Goal: Task Accomplishment & Management: Complete application form

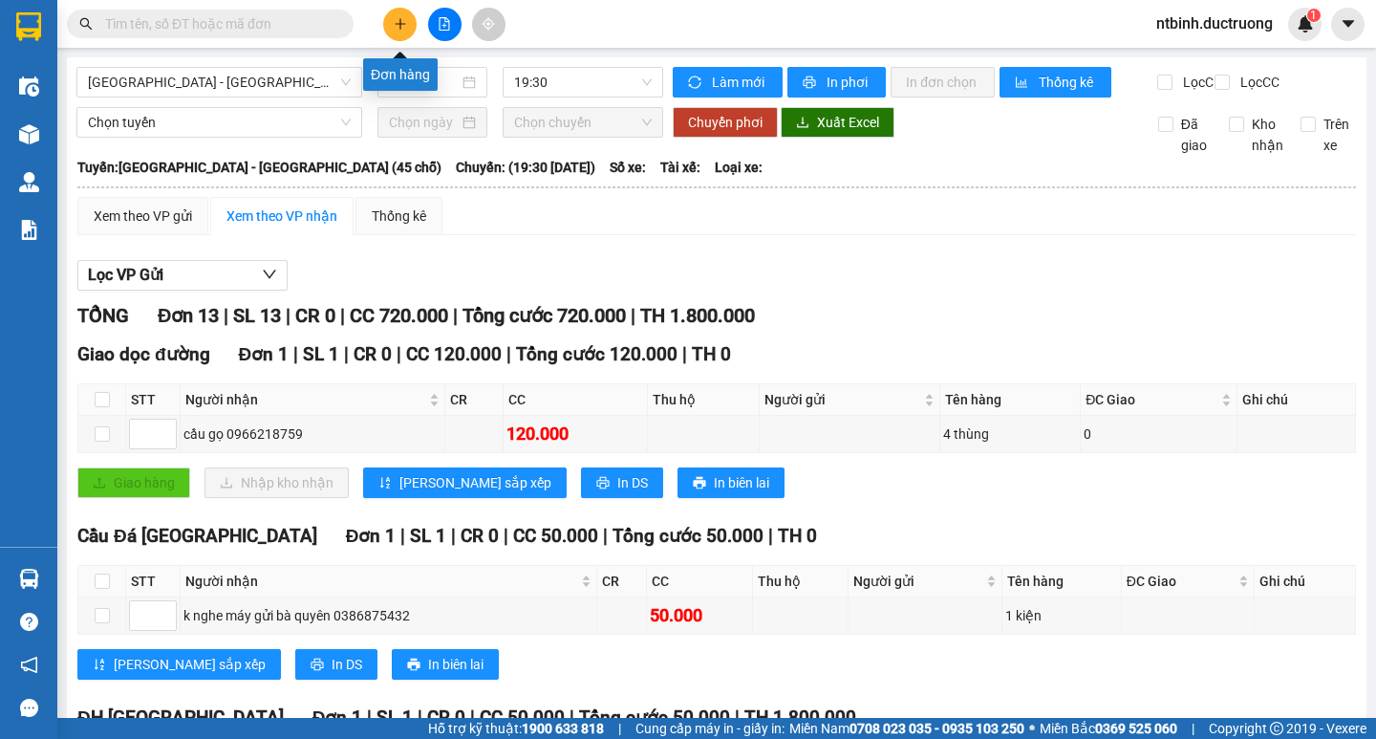
click at [403, 27] on icon "plus" at bounding box center [400, 23] width 13 height 13
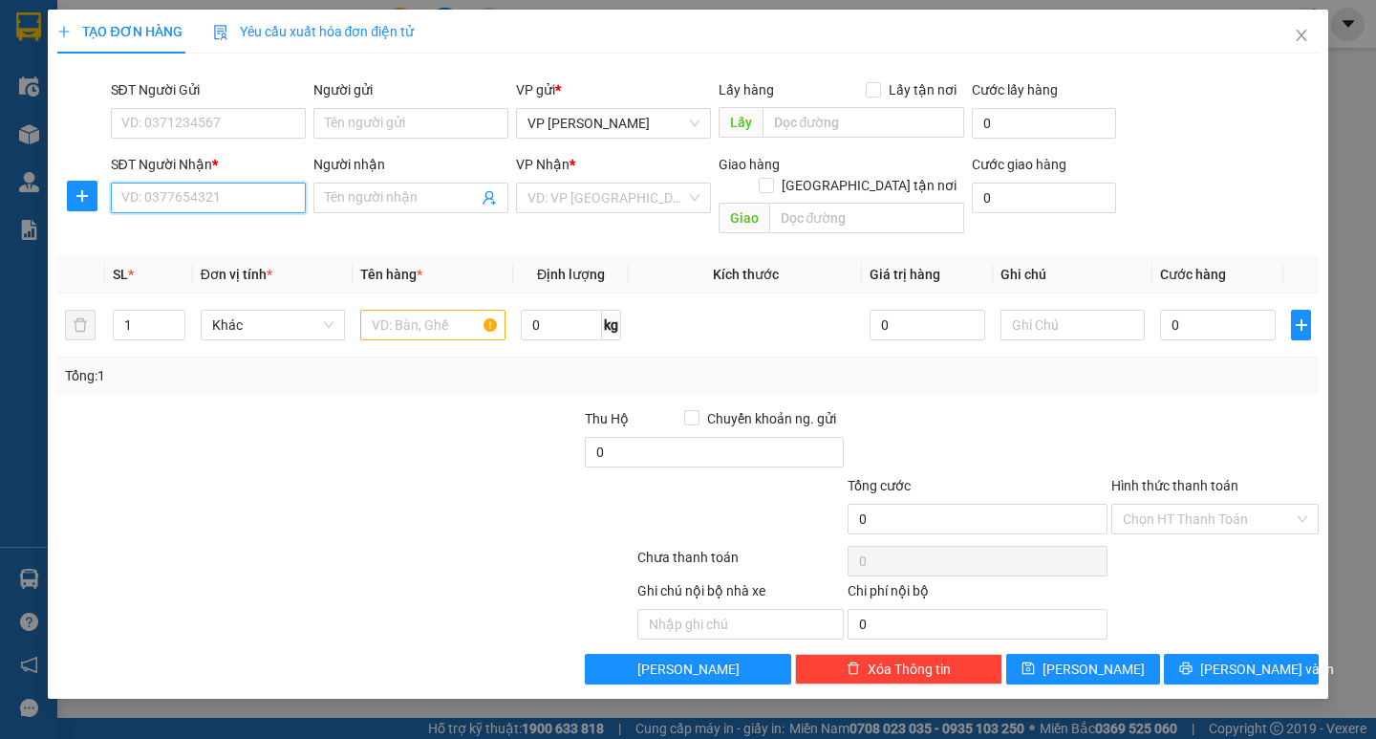
click at [170, 189] on input "SĐT Người Nhận *" at bounding box center [208, 198] width 195 height 31
click at [190, 201] on input "SĐT Người Nhận *" at bounding box center [208, 198] width 195 height 31
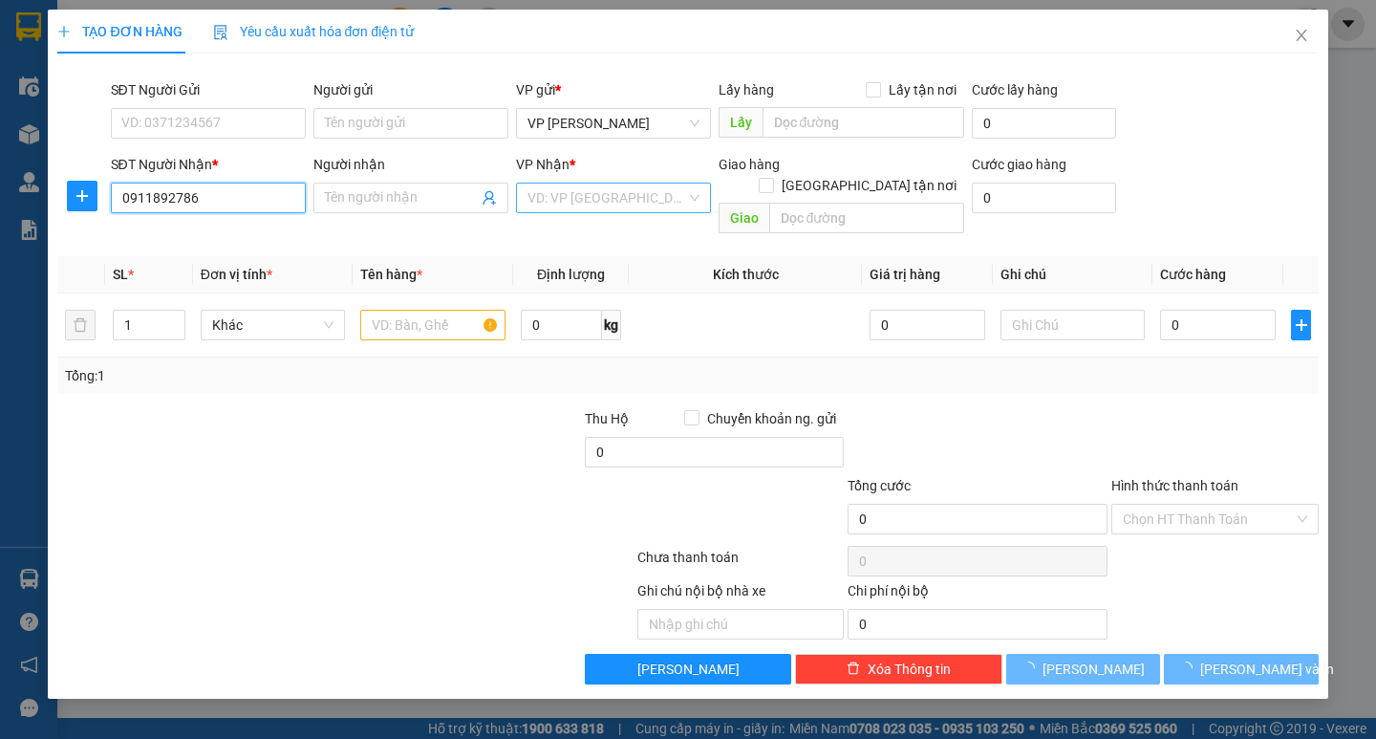
type input "0911892786"
click at [581, 199] on input "search" at bounding box center [607, 197] width 159 height 29
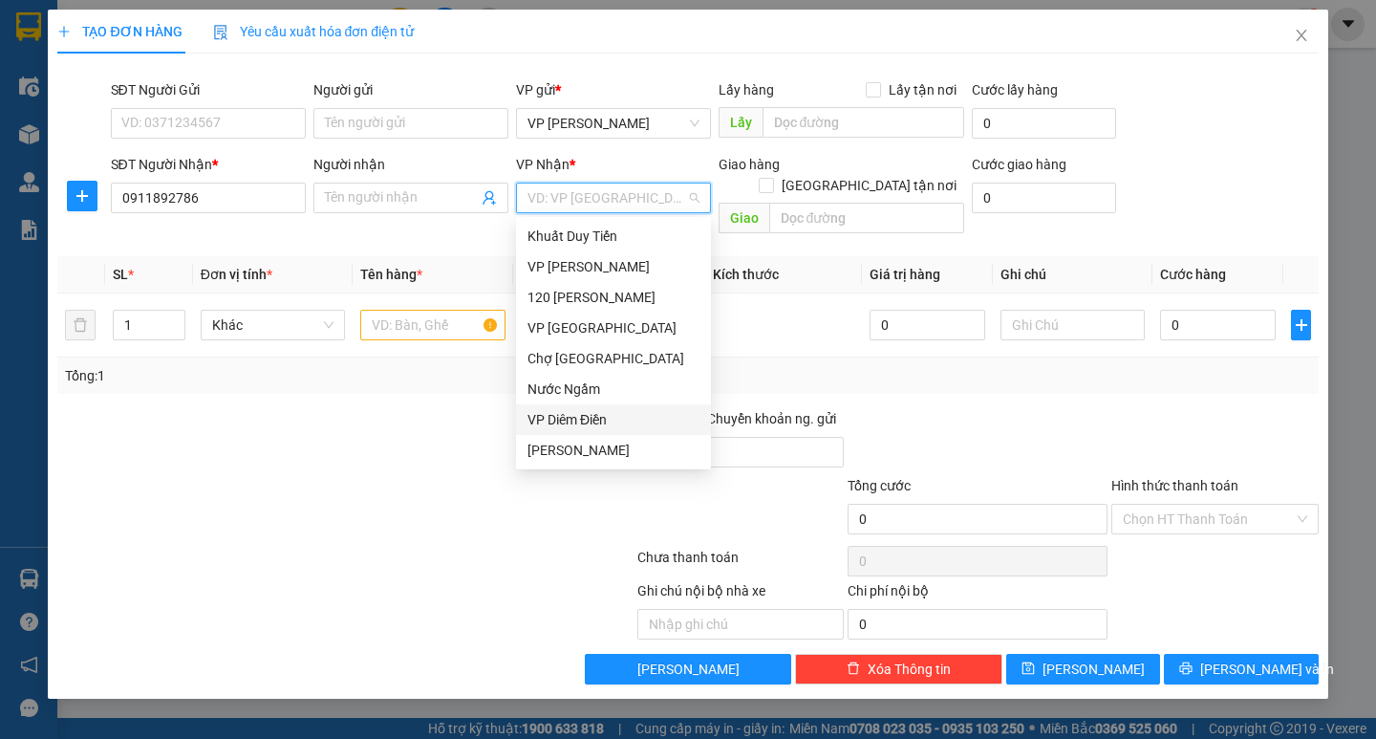
click at [578, 416] on div "VP Diêm Điền" at bounding box center [614, 419] width 172 height 21
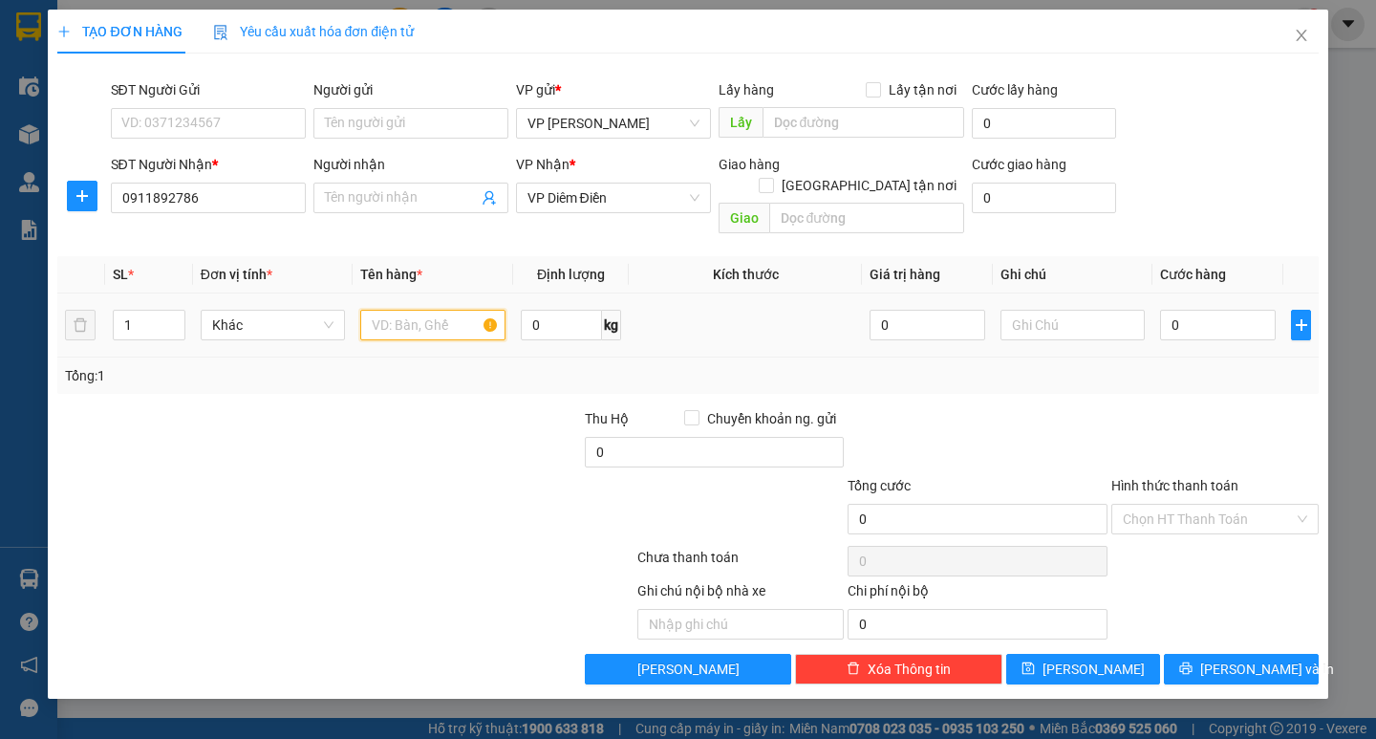
click at [432, 314] on input "text" at bounding box center [432, 325] width 144 height 31
type input "1 ctong"
click at [1187, 310] on input "0" at bounding box center [1218, 325] width 116 height 31
type input "5"
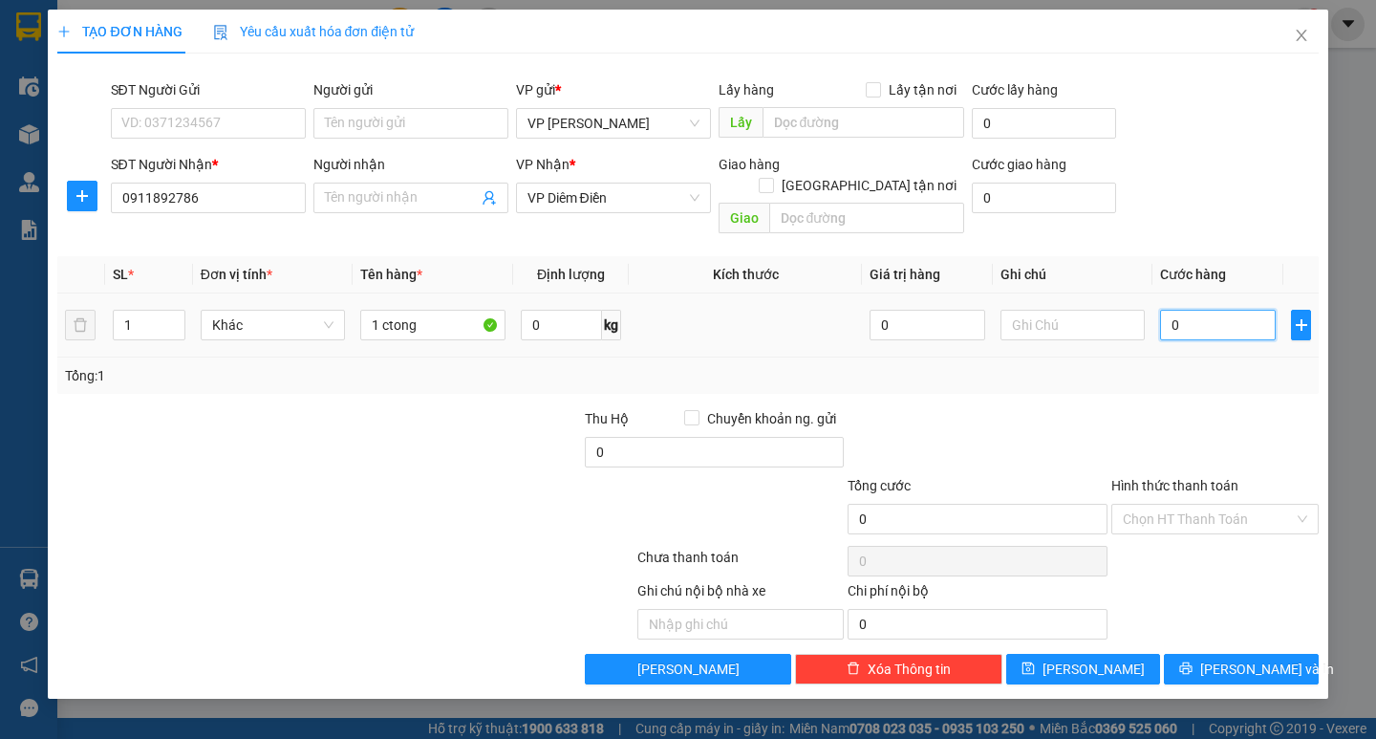
type input "5"
type input "50"
click at [1187, 310] on input "50" at bounding box center [1218, 325] width 116 height 31
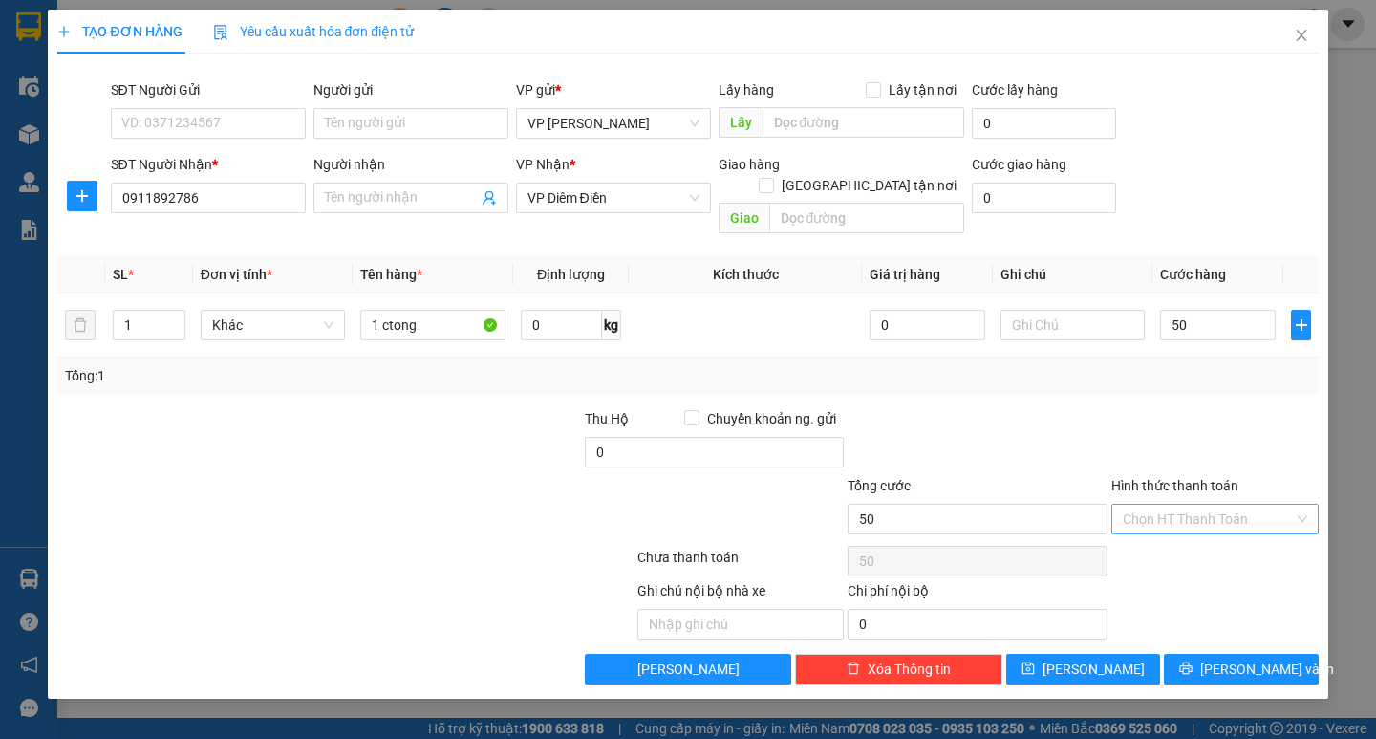
type input "50.000"
click at [1190, 505] on input "Hình thức thanh toán" at bounding box center [1208, 519] width 171 height 29
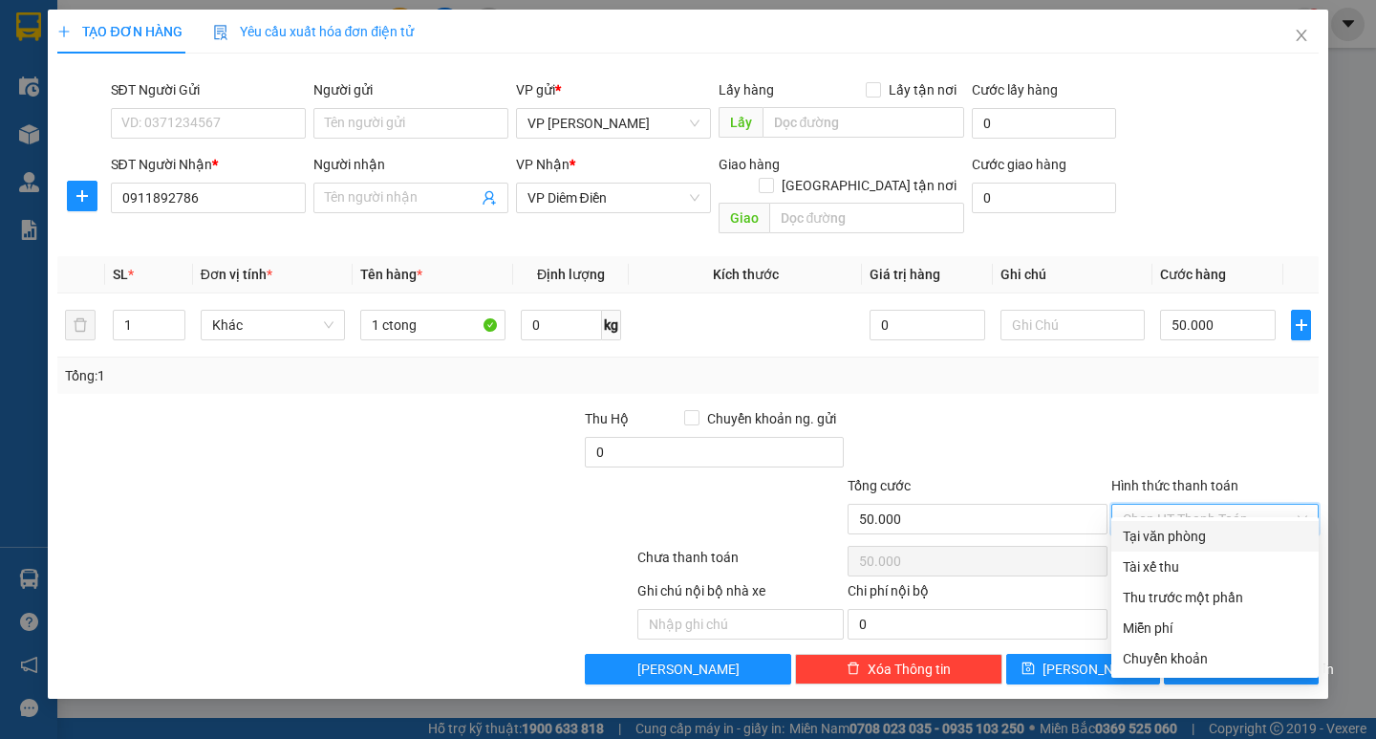
click at [1195, 528] on div "Tại văn phòng" at bounding box center [1215, 536] width 184 height 21
type input "0"
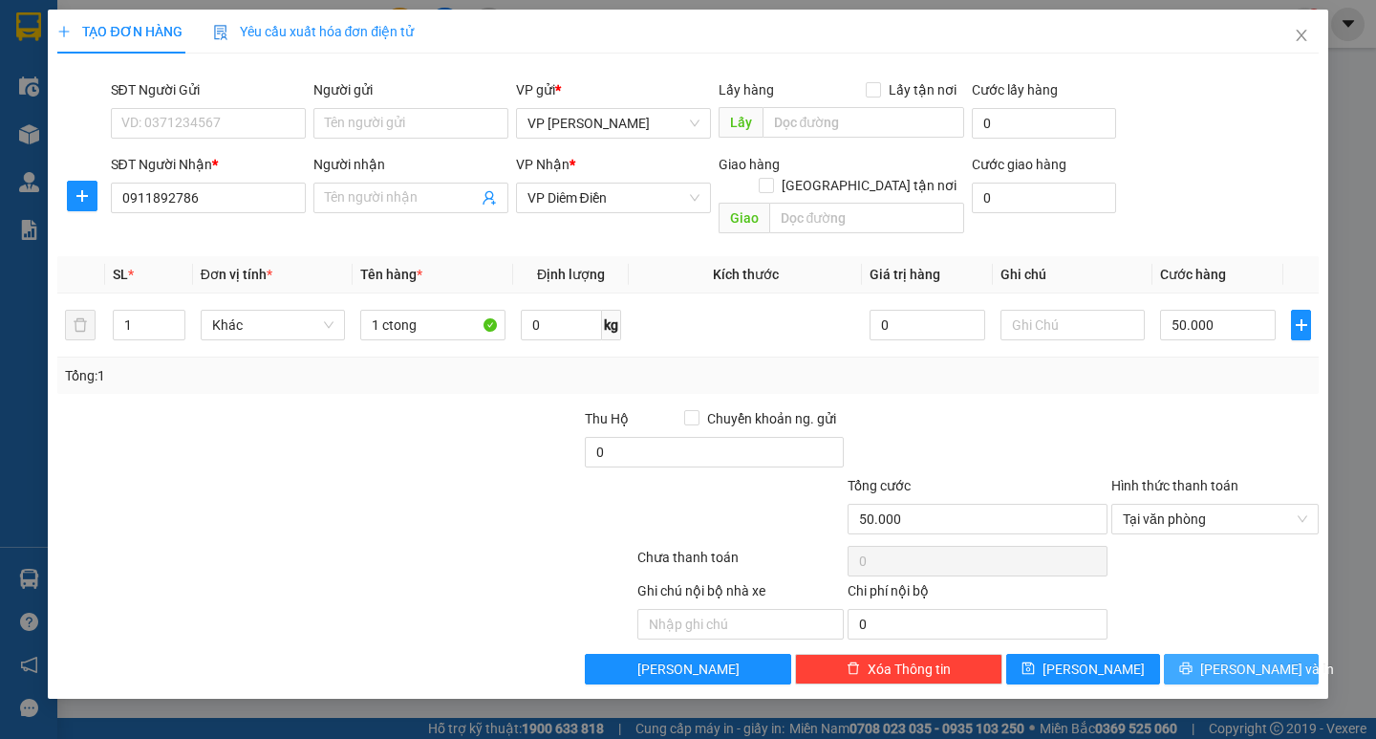
click at [1244, 658] on span "[PERSON_NAME] và In" at bounding box center [1267, 668] width 134 height 21
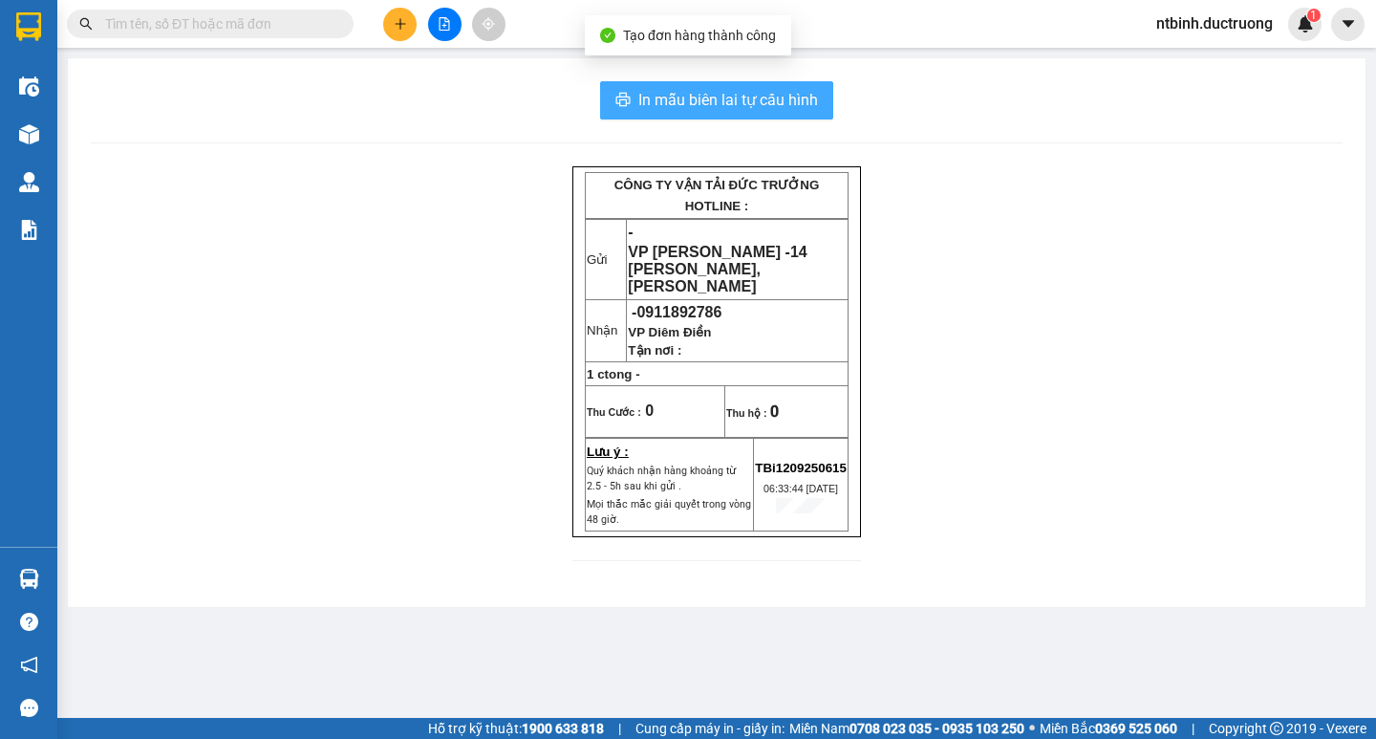
click at [783, 83] on button "In mẫu biên lai tự cấu hình" at bounding box center [716, 100] width 233 height 38
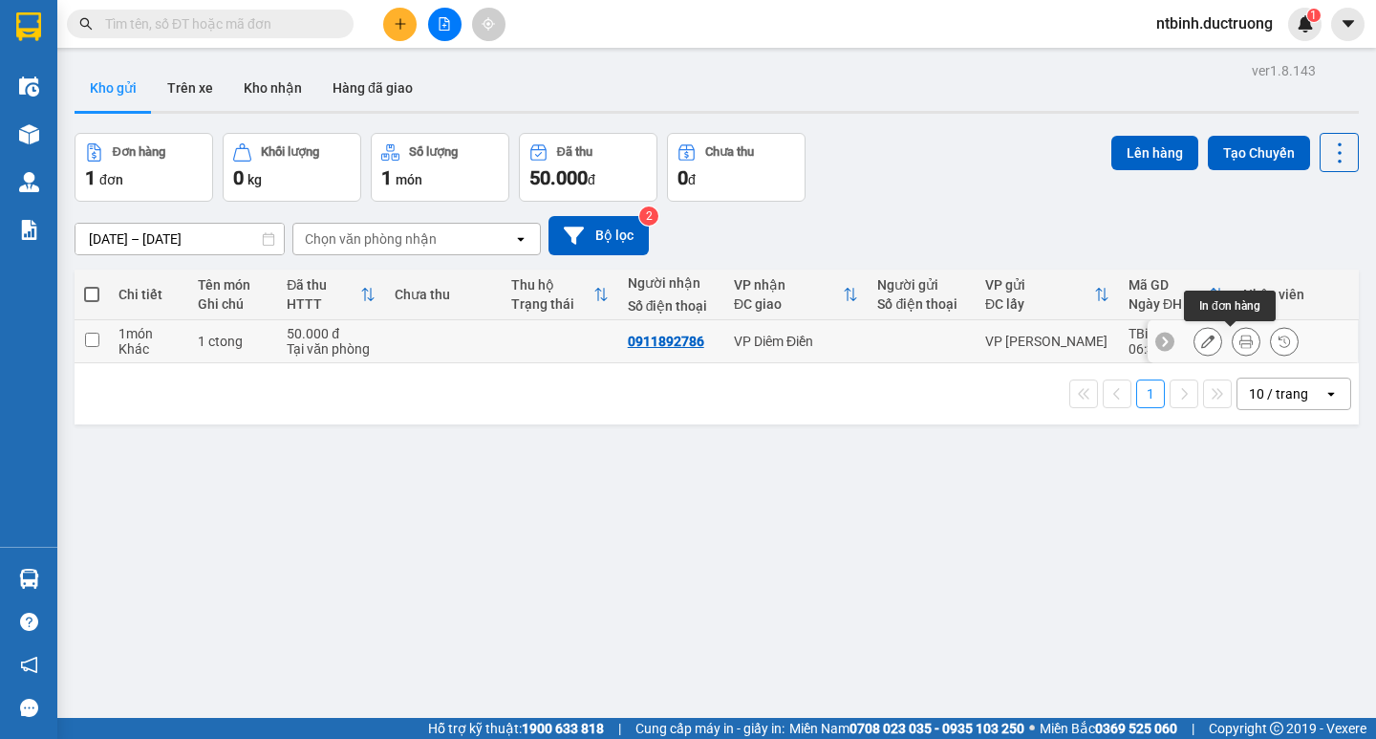
click at [1240, 344] on icon at bounding box center [1246, 340] width 13 height 13
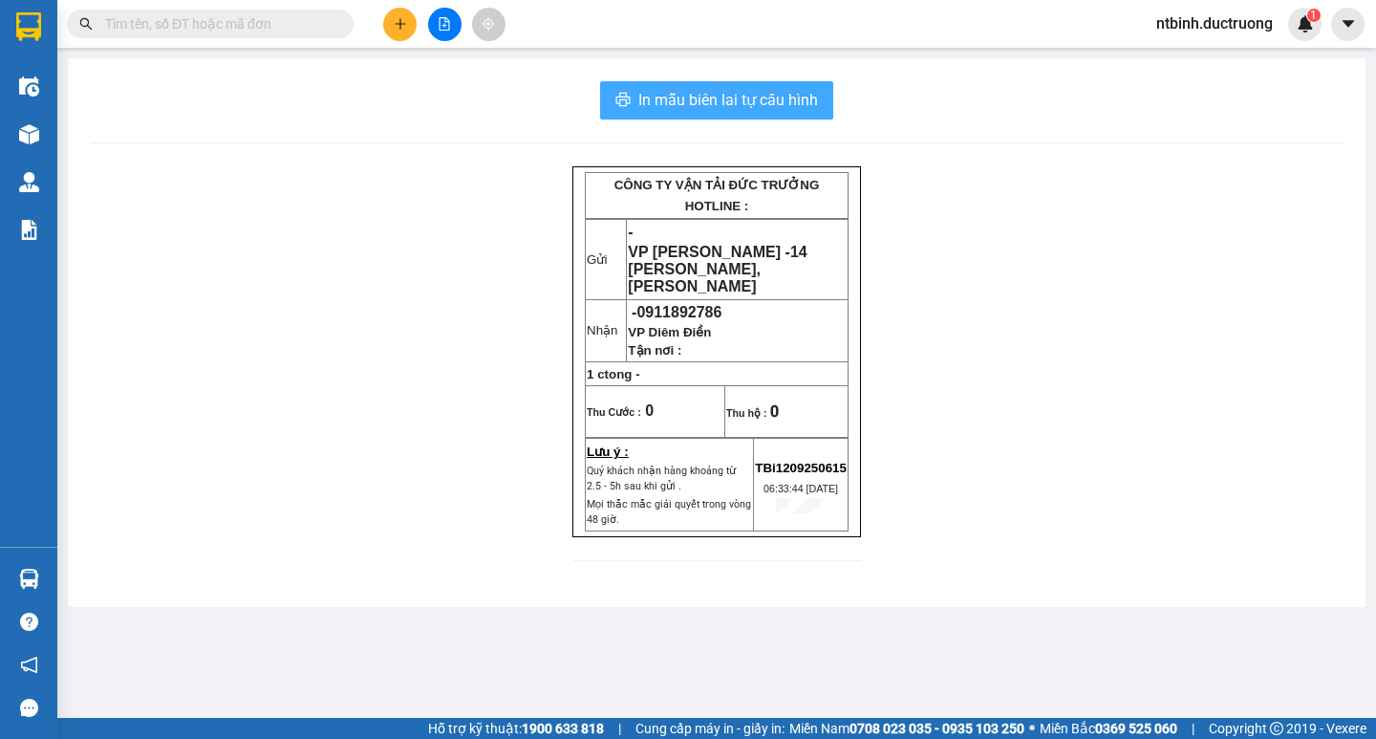
click at [770, 103] on span "In mẫu biên lai tự cấu hình" at bounding box center [728, 100] width 180 height 24
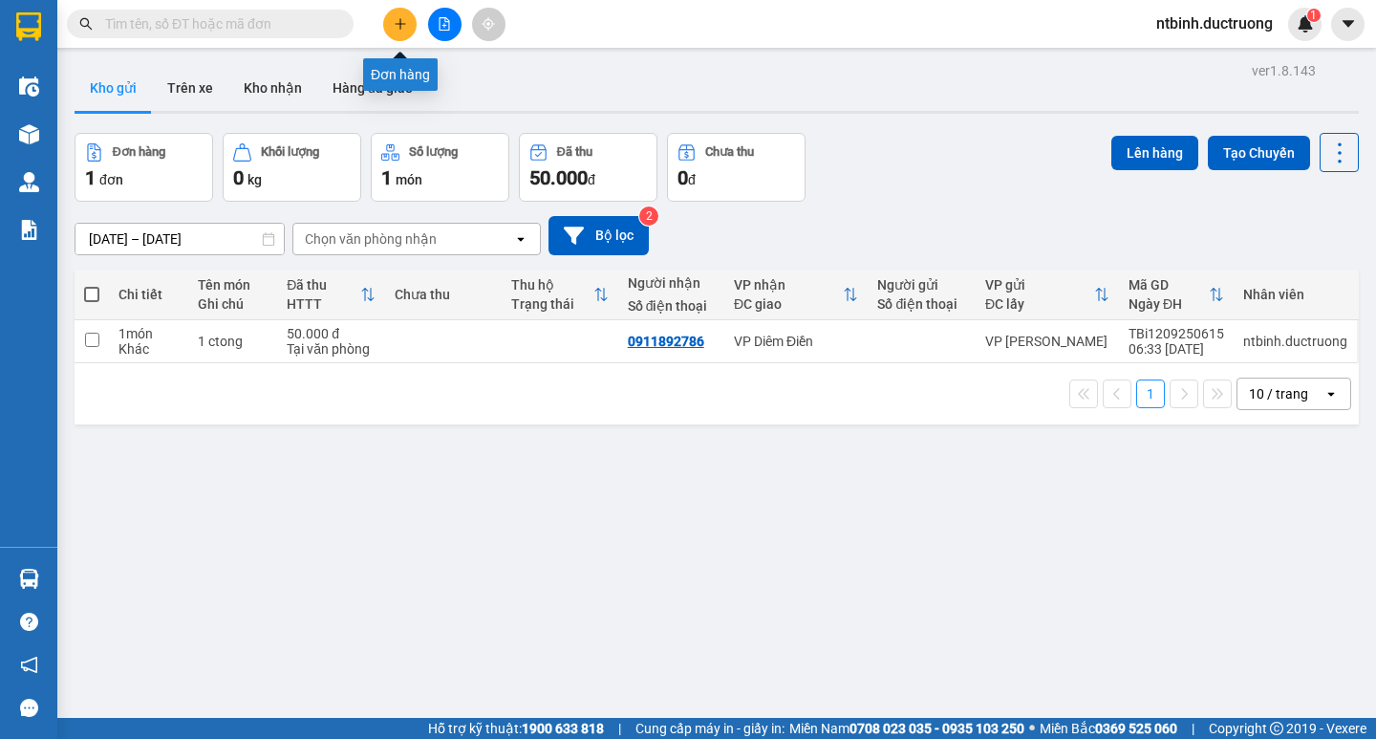
click at [406, 18] on icon "plus" at bounding box center [400, 23] width 13 height 13
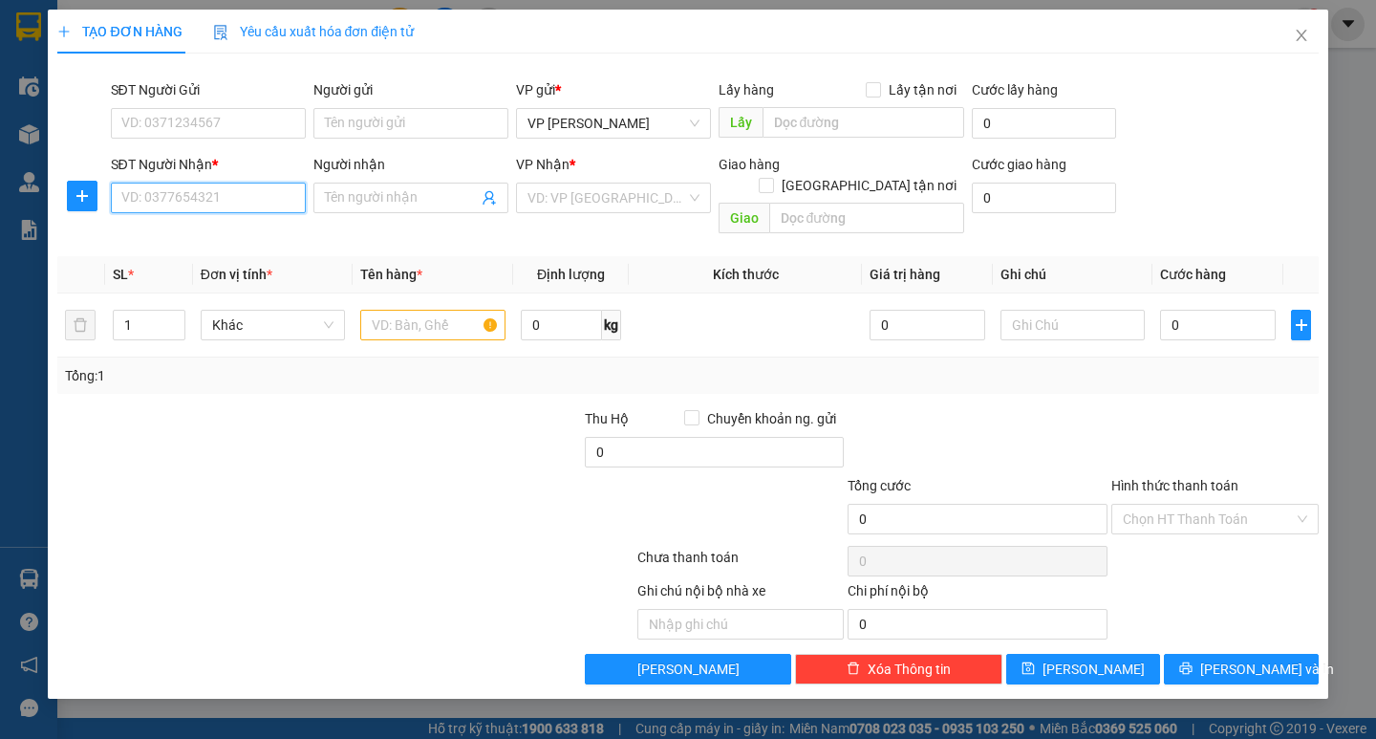
click at [214, 206] on input "SĐT Người Nhận *" at bounding box center [208, 198] width 195 height 31
click at [162, 200] on input "SĐT Người Nhận *" at bounding box center [208, 198] width 195 height 31
click at [264, 227] on div "0815151097" at bounding box center [208, 236] width 172 height 21
type input "0815151097"
click at [410, 310] on input "text" at bounding box center [432, 325] width 144 height 31
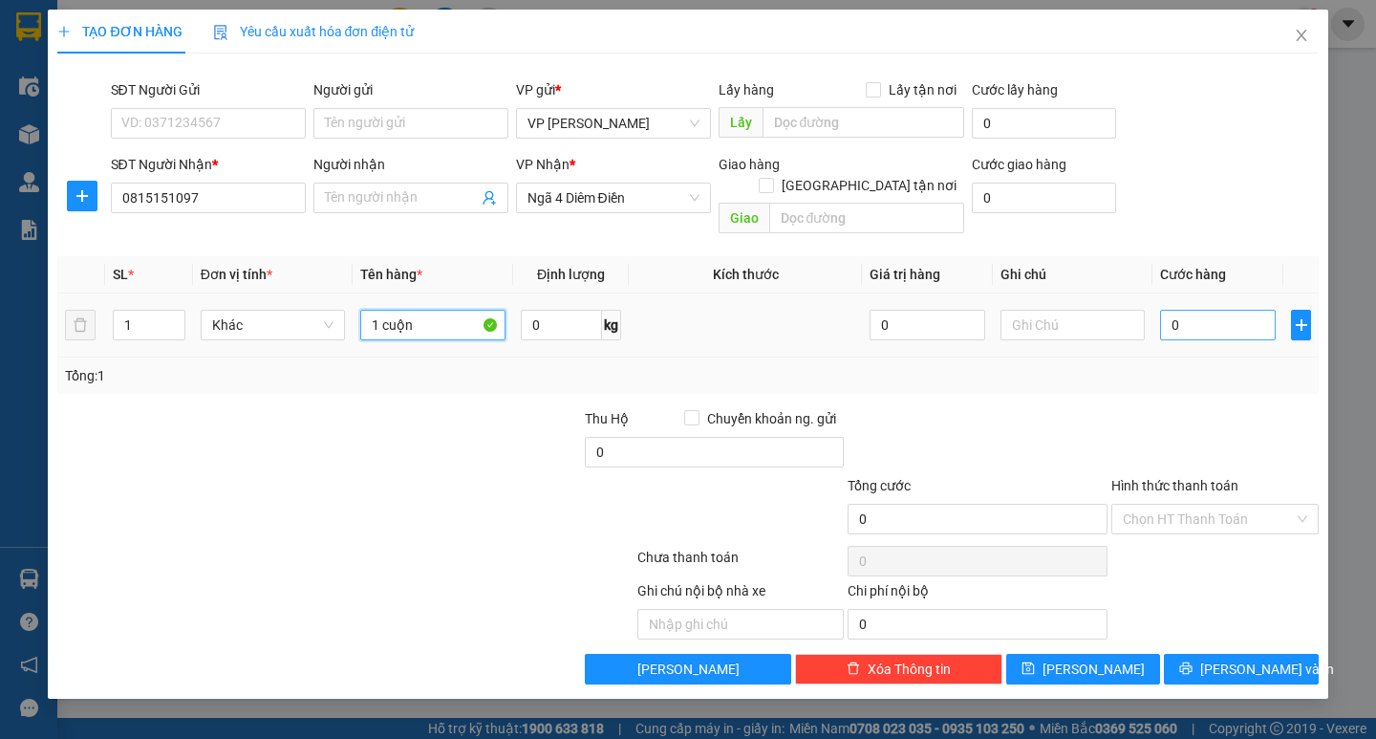
type input "1 cuộn"
click at [1194, 310] on input "0" at bounding box center [1218, 325] width 116 height 31
type input "5"
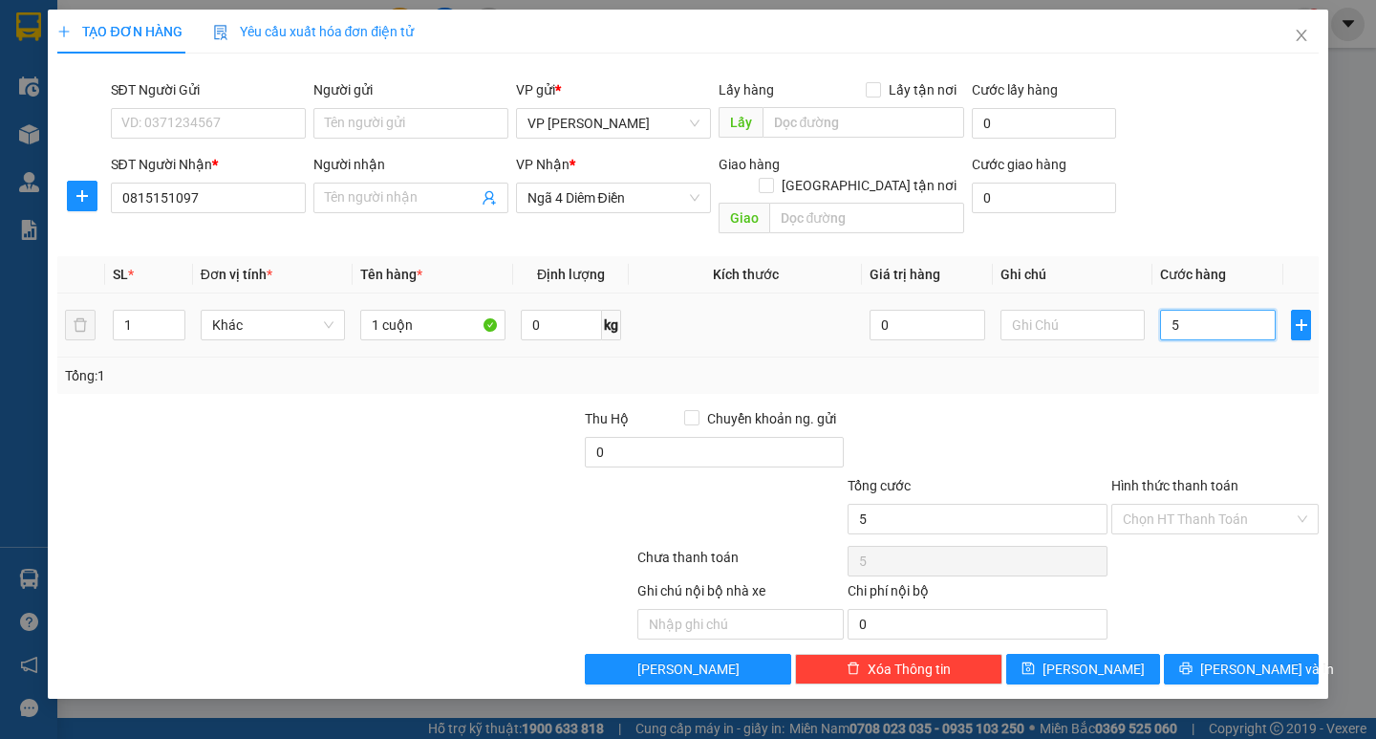
type input "50"
click at [1194, 310] on input "50" at bounding box center [1218, 325] width 116 height 31
type input "50.000"
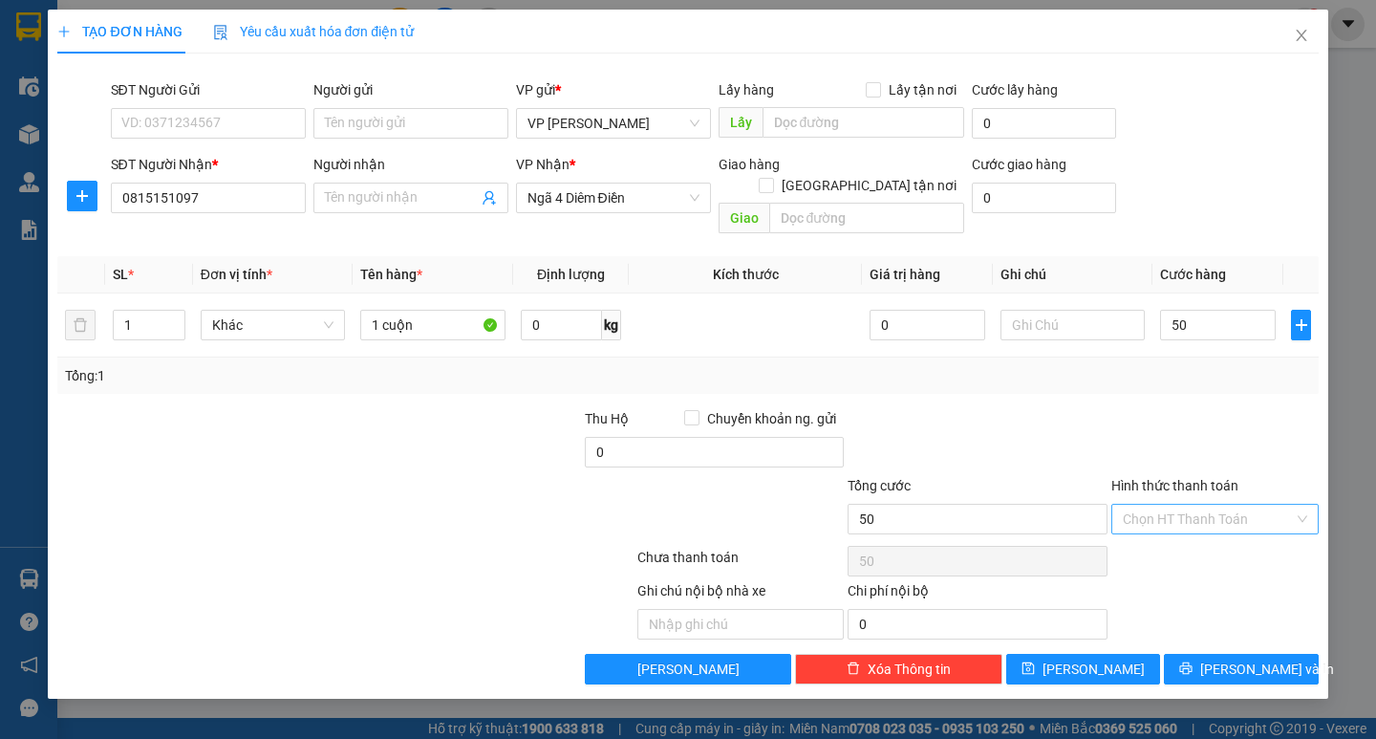
type input "50.000"
click at [1238, 505] on input "Hình thức thanh toán" at bounding box center [1208, 519] width 171 height 29
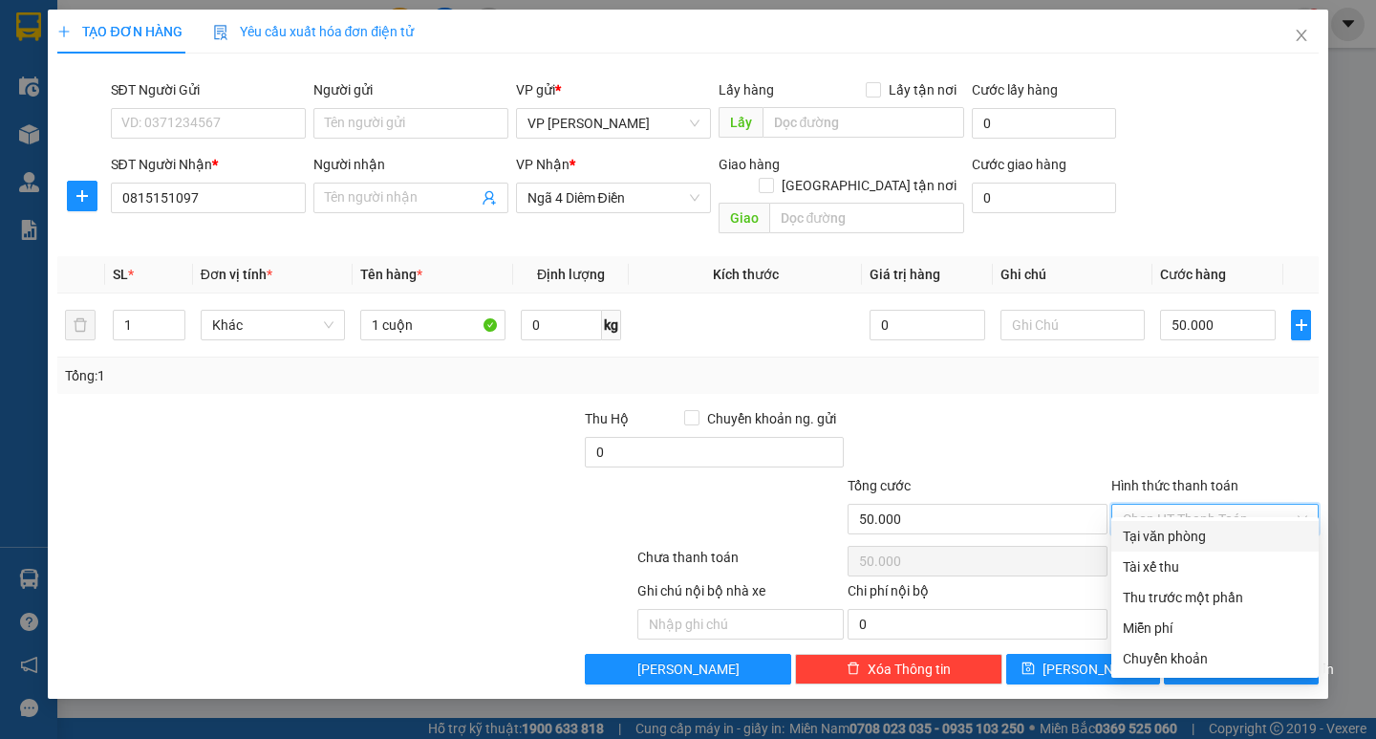
click at [1213, 539] on div "Tại văn phòng" at bounding box center [1215, 536] width 184 height 21
type input "0"
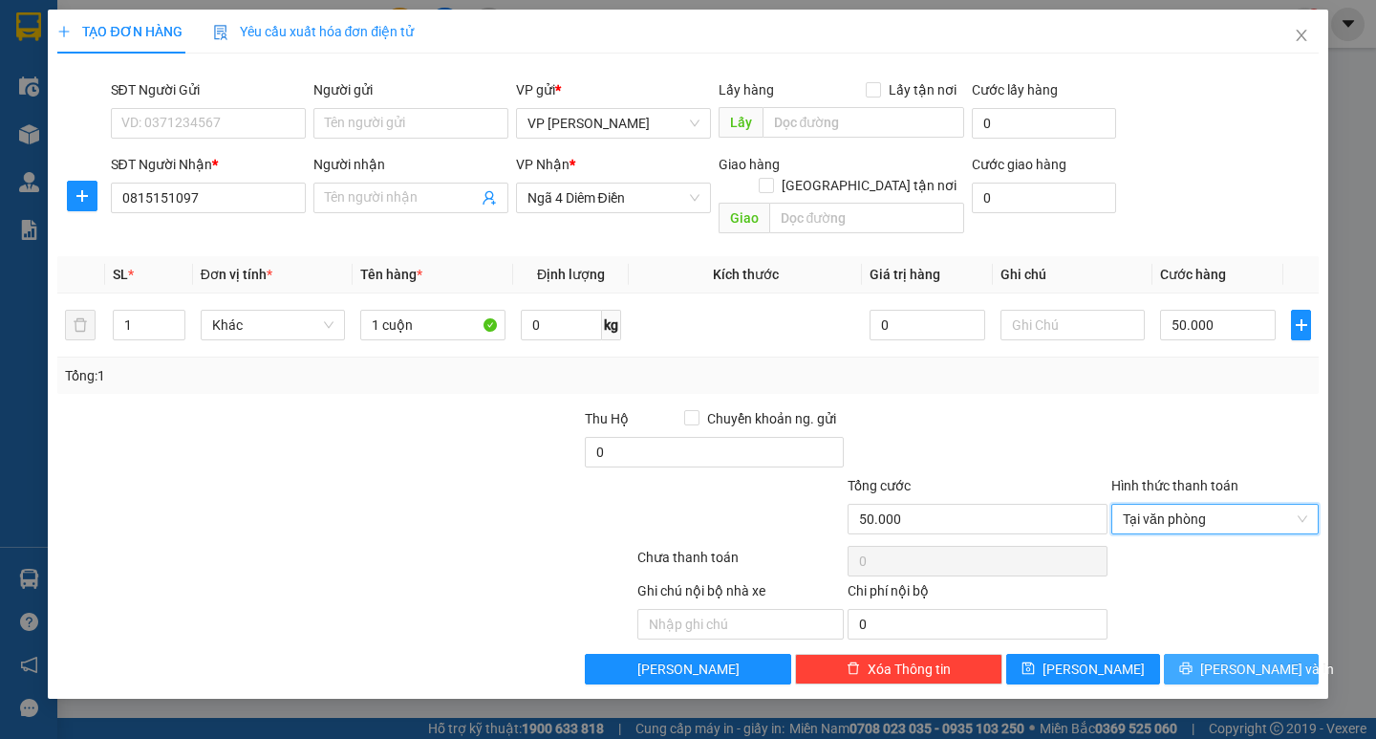
click at [1230, 658] on span "[PERSON_NAME] và In" at bounding box center [1267, 668] width 134 height 21
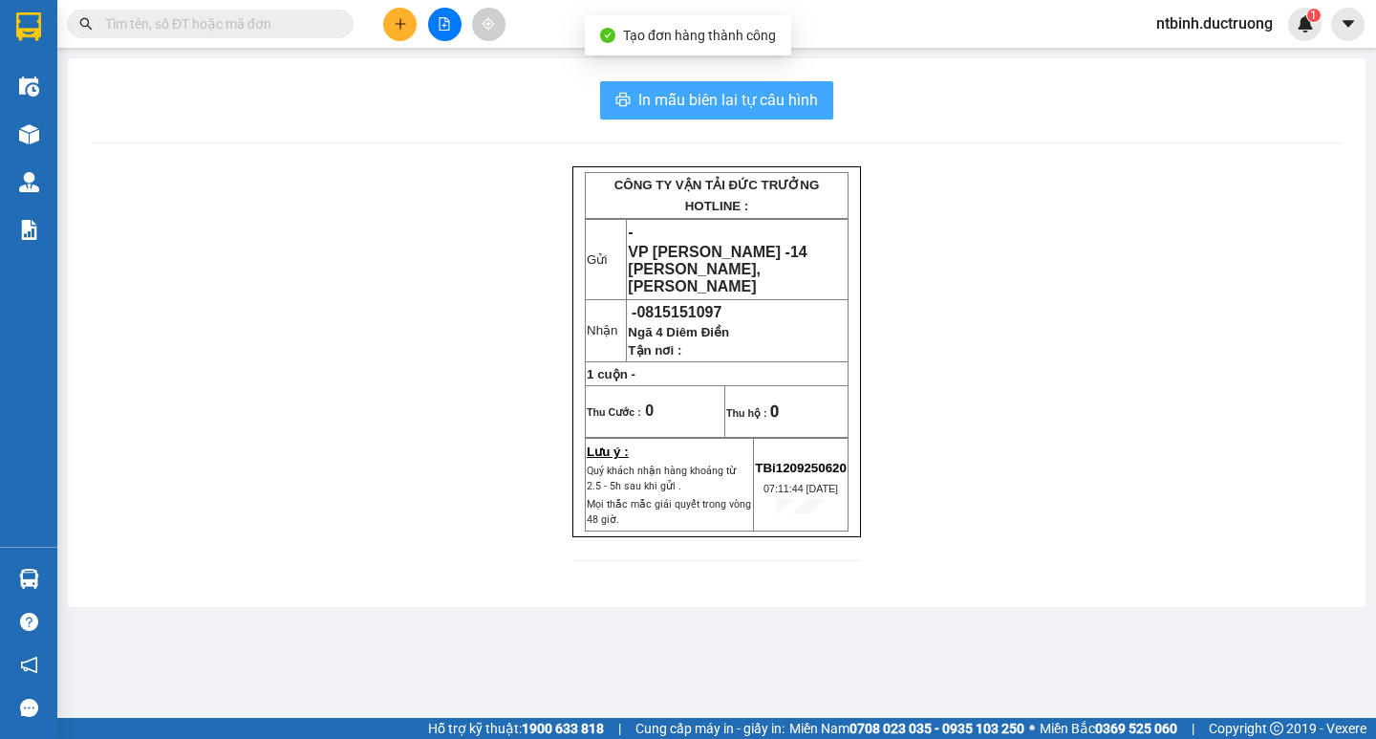
click at [782, 112] on span "In mẫu biên lai tự cấu hình" at bounding box center [728, 100] width 180 height 24
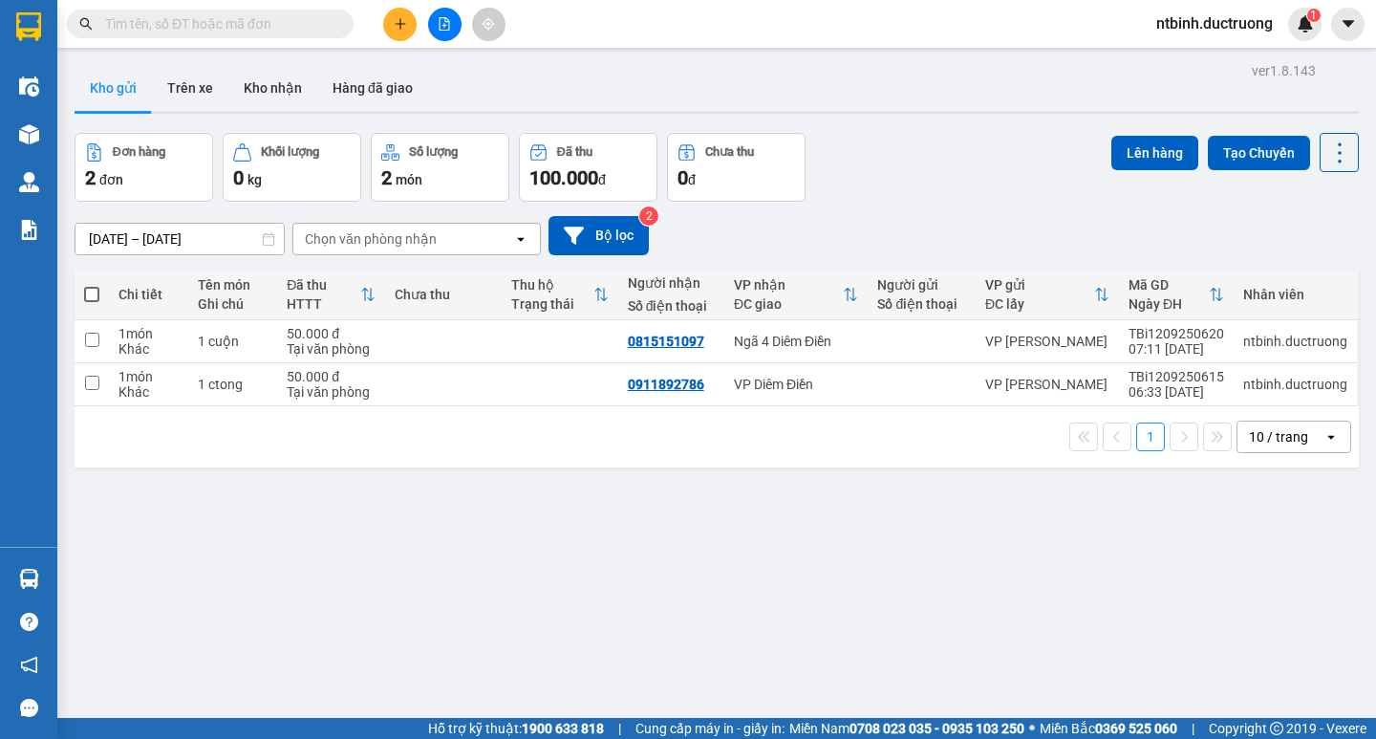
click at [434, 8] on div at bounding box center [444, 24] width 143 height 33
click at [443, 21] on icon "file-add" at bounding box center [444, 23] width 13 height 13
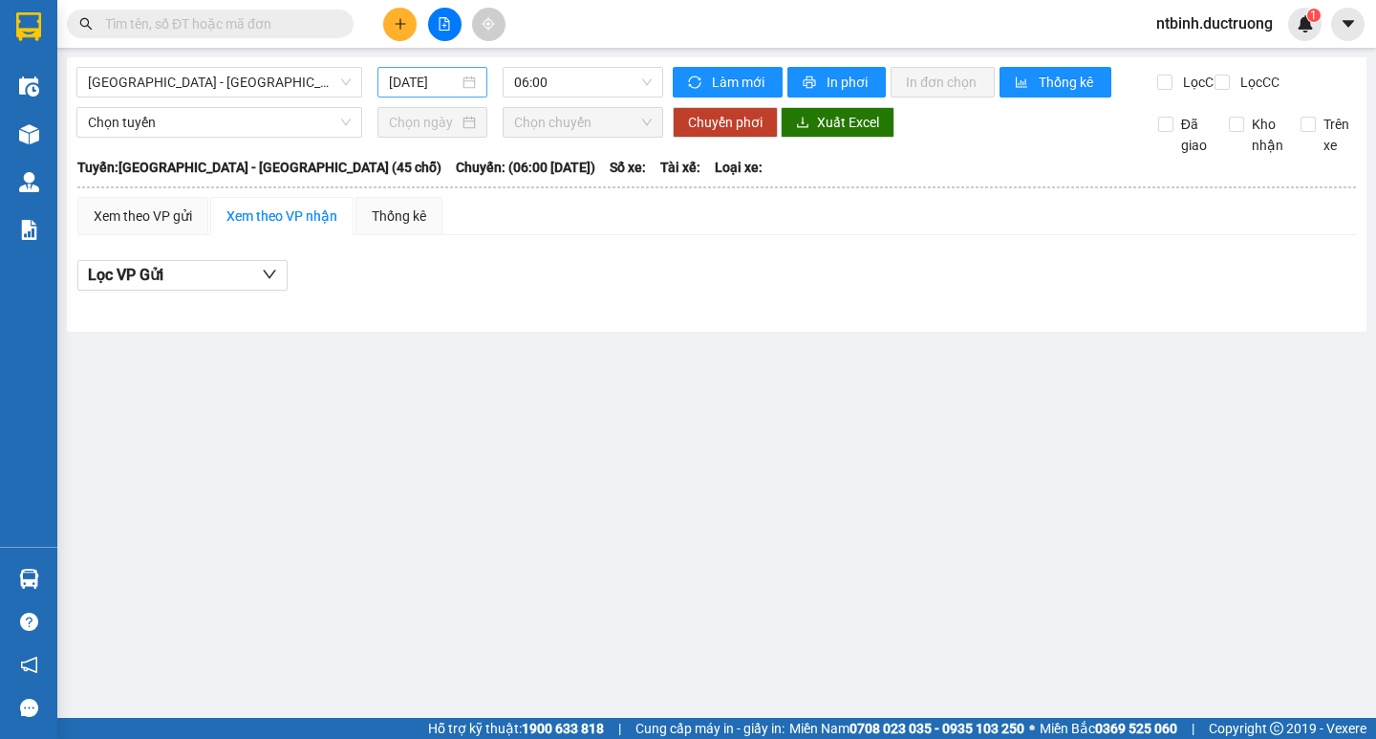
click at [394, 94] on div "[DATE]" at bounding box center [433, 82] width 110 height 31
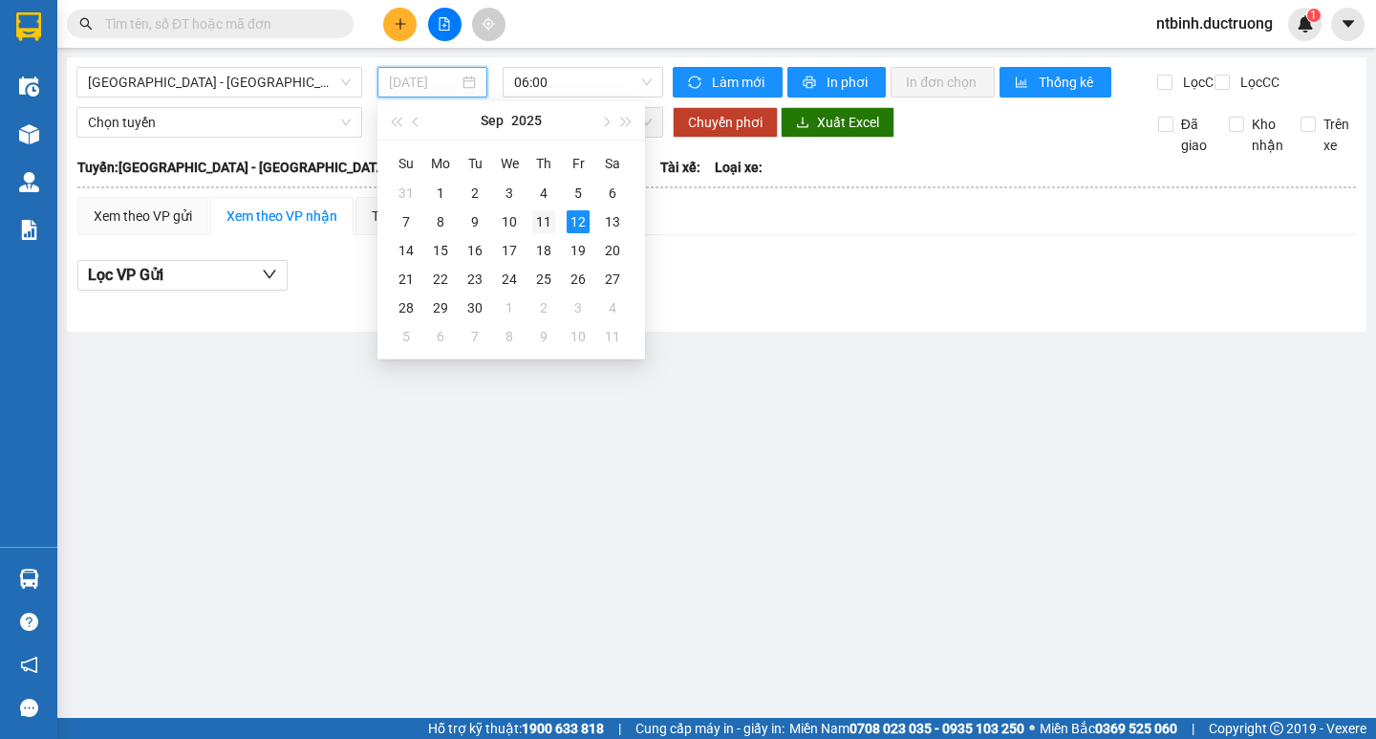
click at [552, 219] on div "11" at bounding box center [543, 221] width 23 height 23
type input "[DATE]"
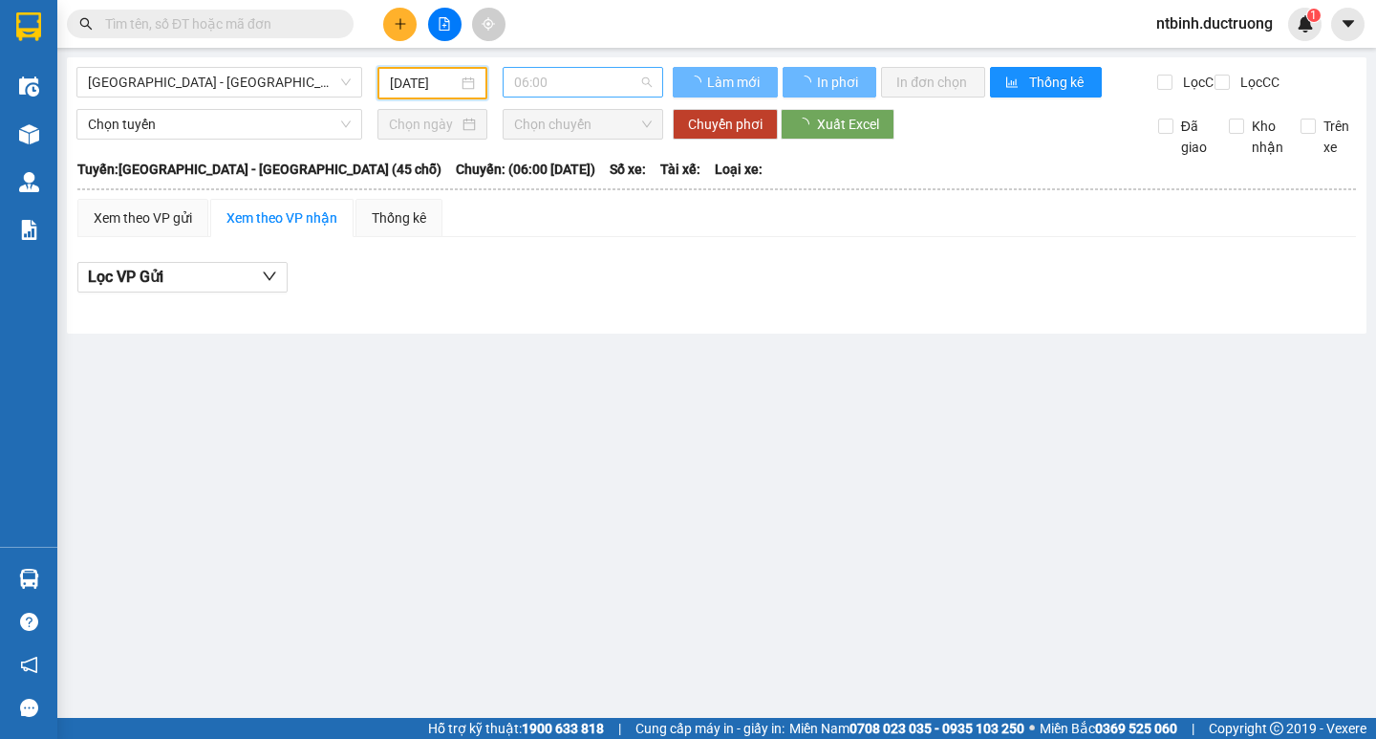
click at [551, 81] on span "06:00" at bounding box center [583, 82] width 138 height 29
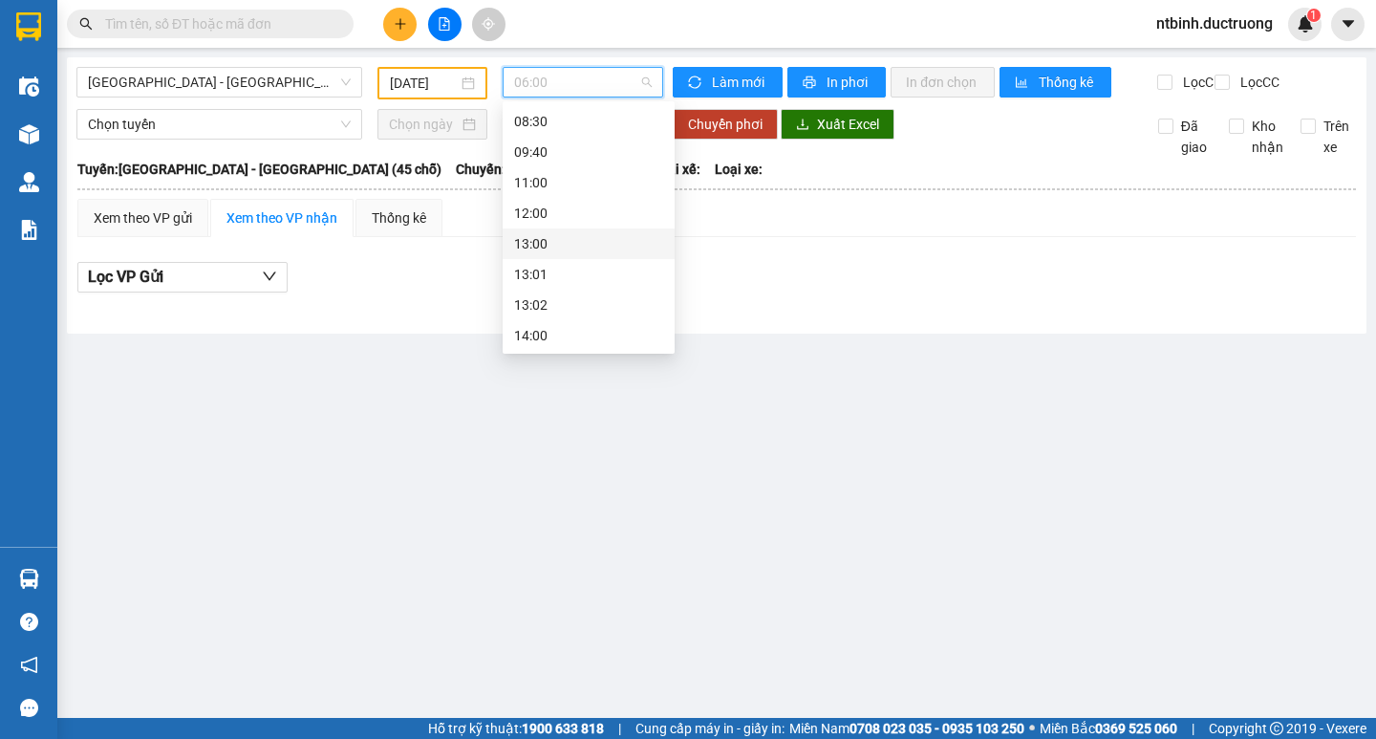
scroll to position [2, 0]
click at [558, 292] on div "11:00" at bounding box center [588, 301] width 149 height 21
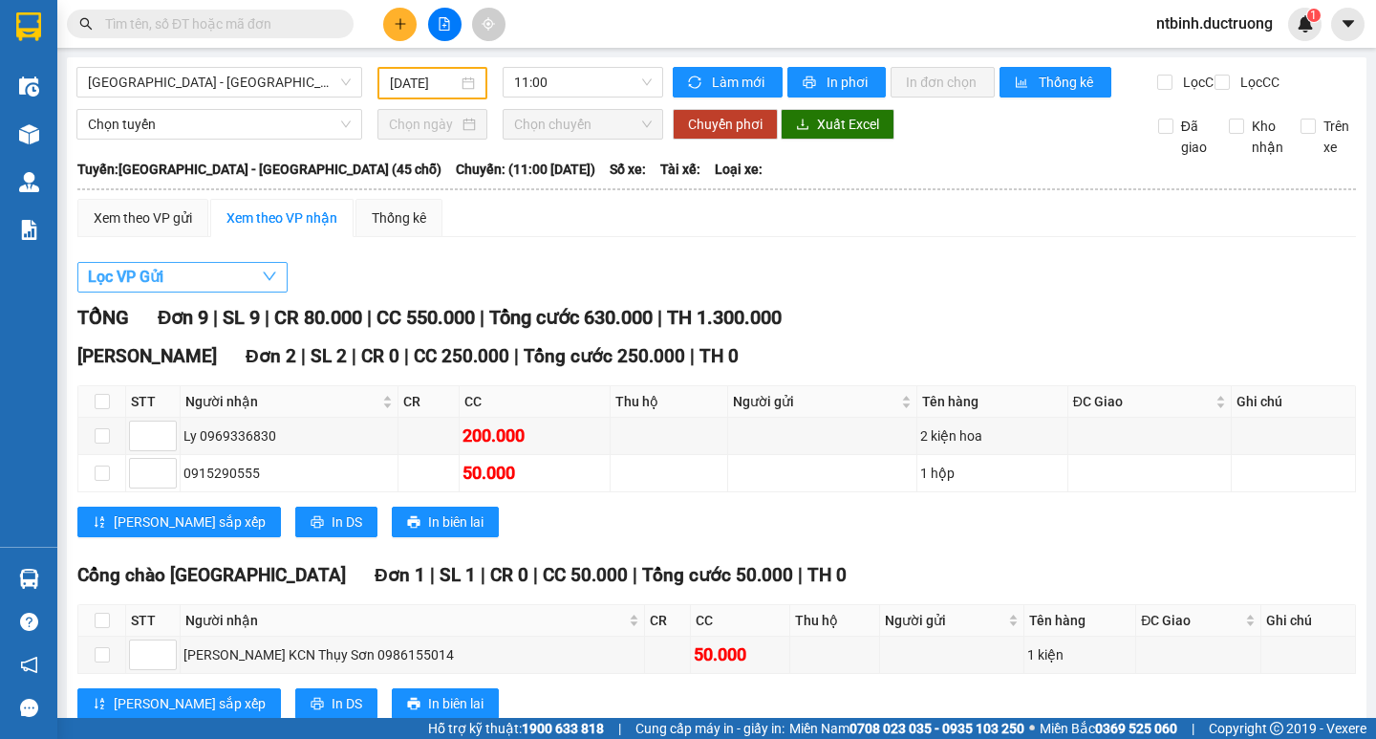
click at [155, 289] on span "Lọc VP Gửi" at bounding box center [126, 277] width 76 height 24
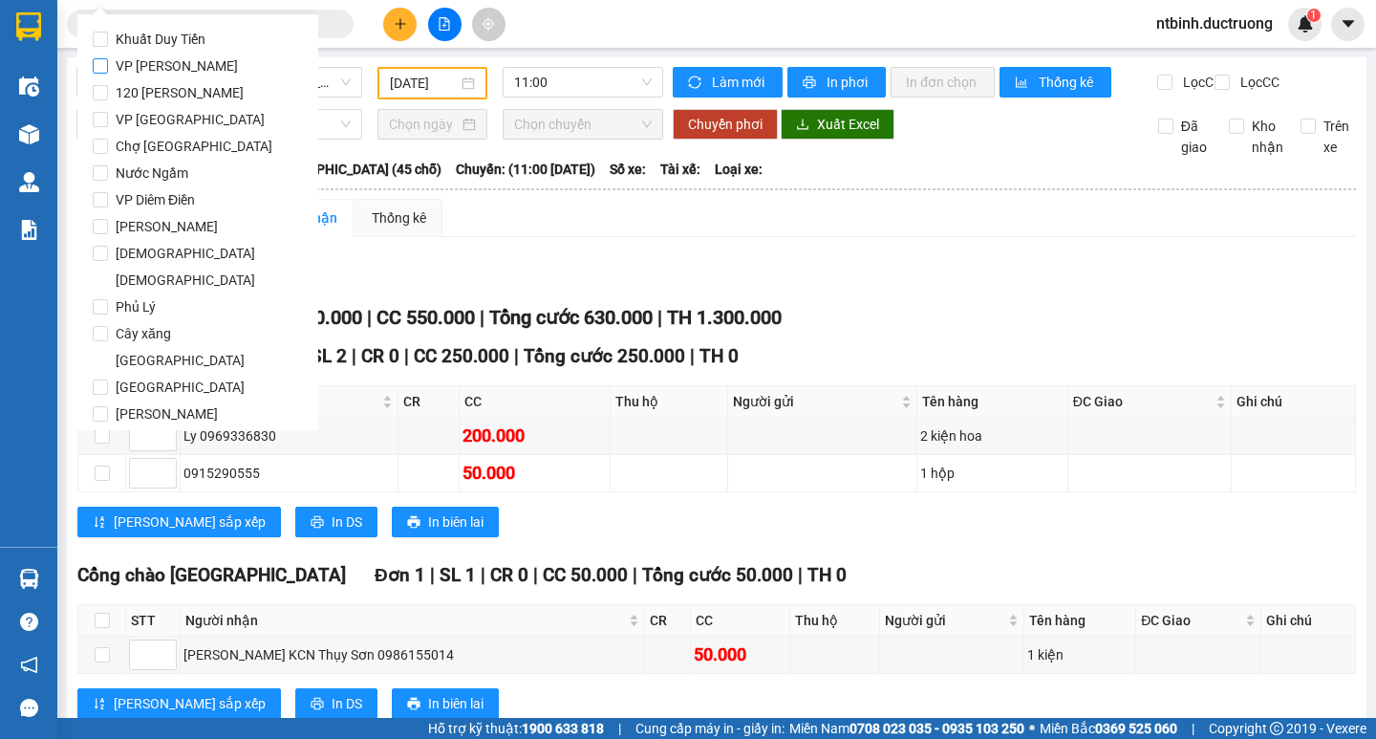
click at [157, 58] on span "VP [PERSON_NAME]" at bounding box center [177, 66] width 138 height 27
click at [108, 58] on input "VP [PERSON_NAME]" at bounding box center [100, 65] width 15 height 15
checkbox input "true"
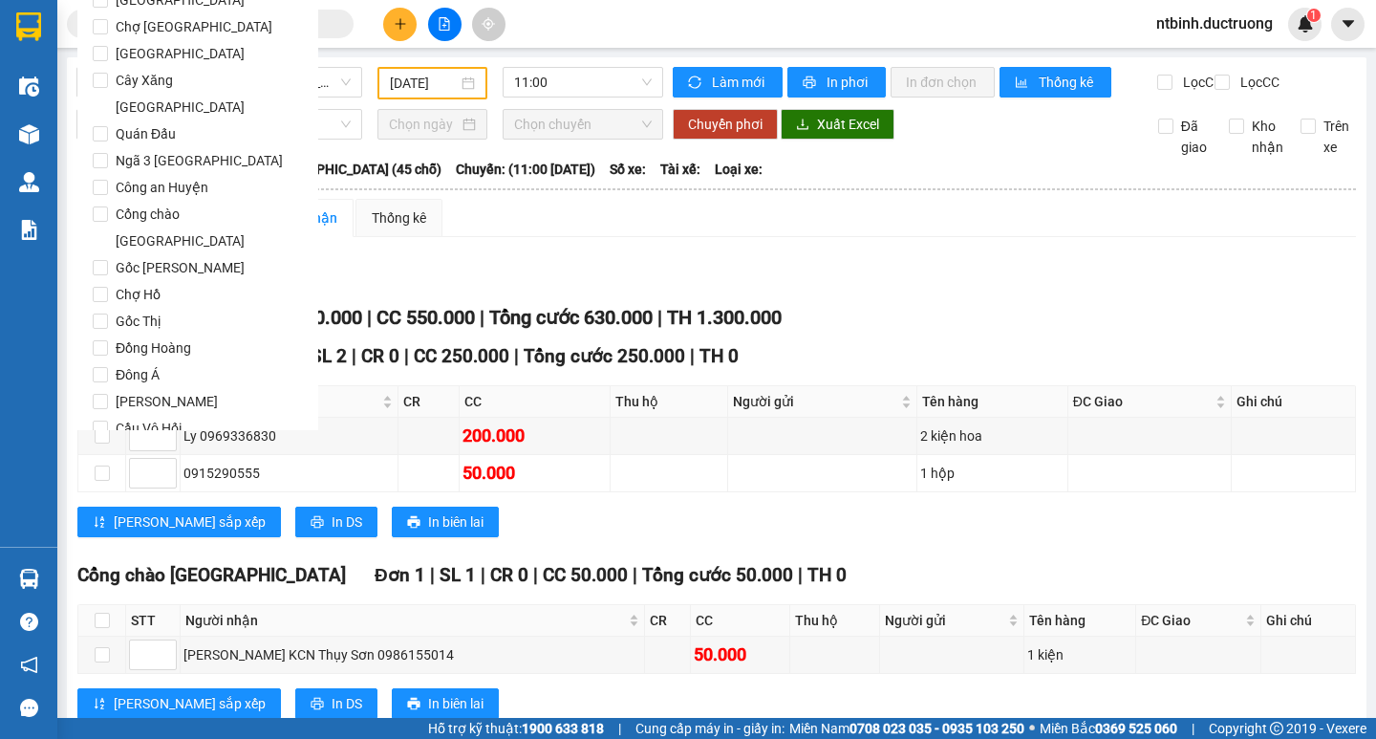
click at [114, 527] on span "Lọc" at bounding box center [119, 537] width 22 height 21
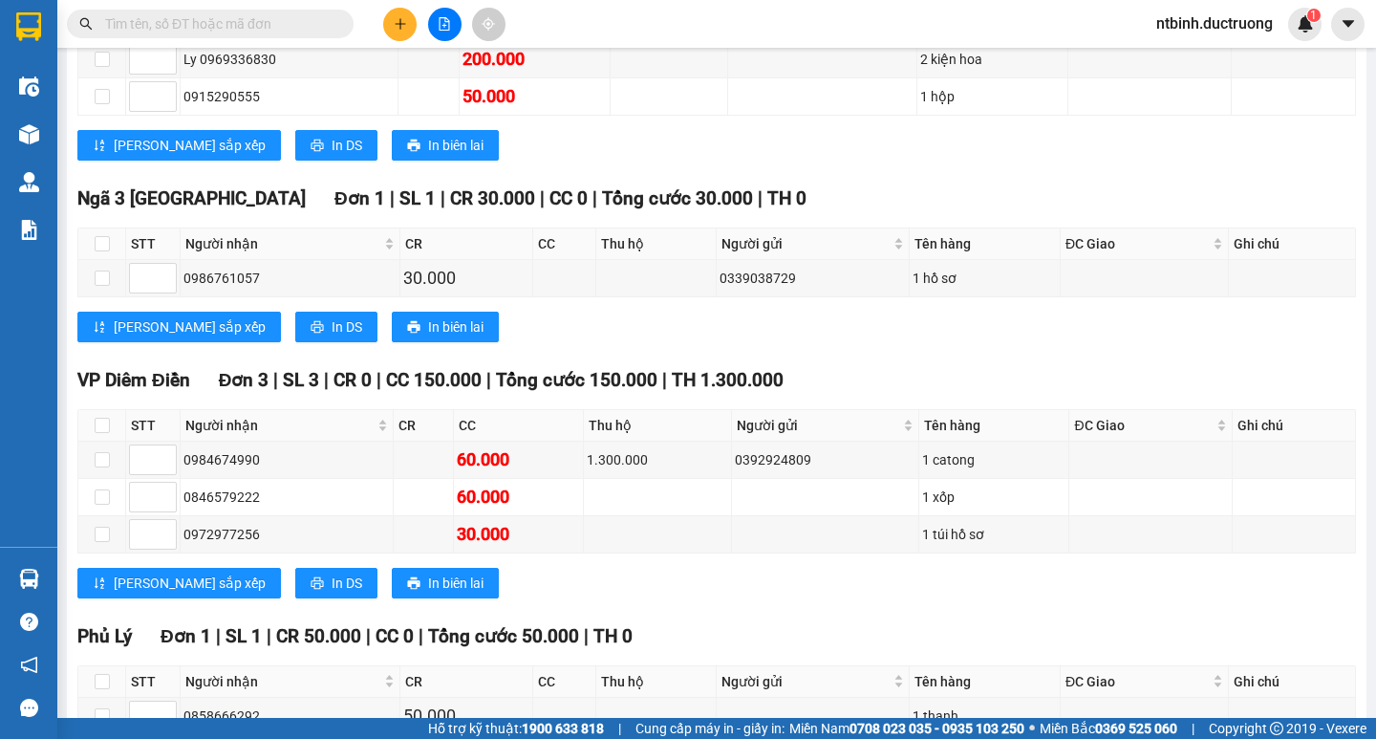
scroll to position [382, 0]
